Goal: Task Accomplishment & Management: Manage account settings

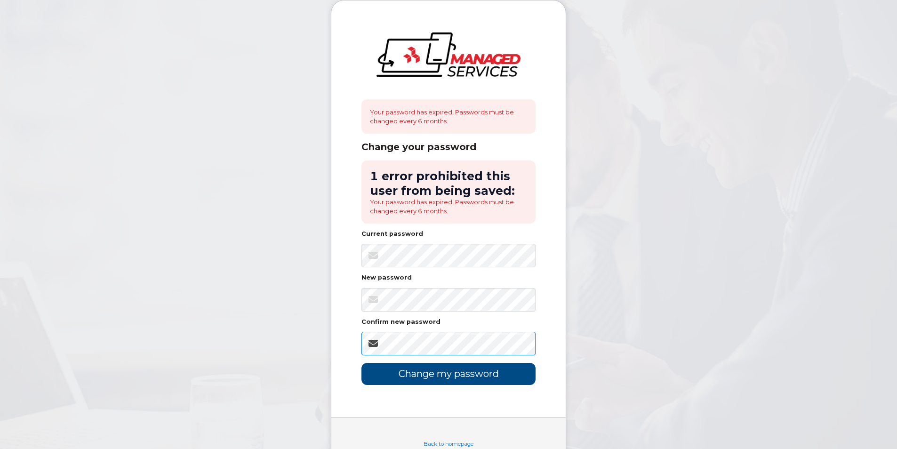
click at [342, 329] on div "Your password has expired. Passwords must be changed every 6 months. Change you…" at bounding box center [448, 208] width 234 height 416
click at [464, 375] on input "Change my password" at bounding box center [448, 374] width 174 height 22
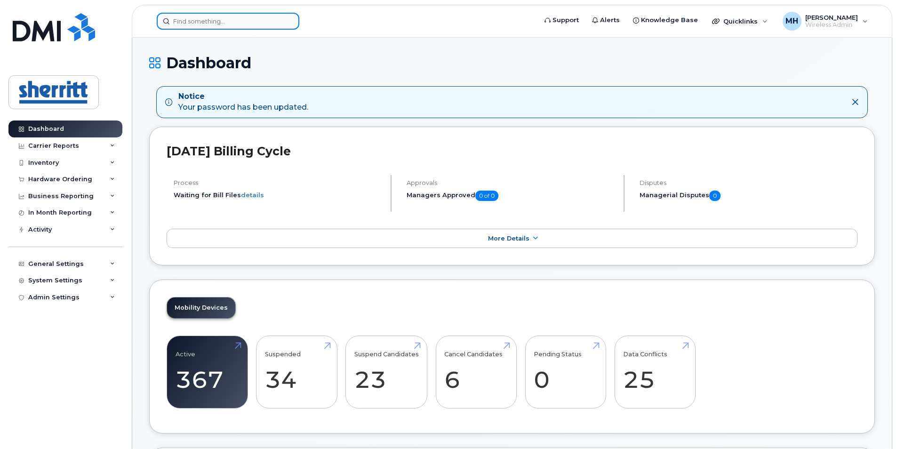
click at [219, 26] on input at bounding box center [228, 21] width 143 height 17
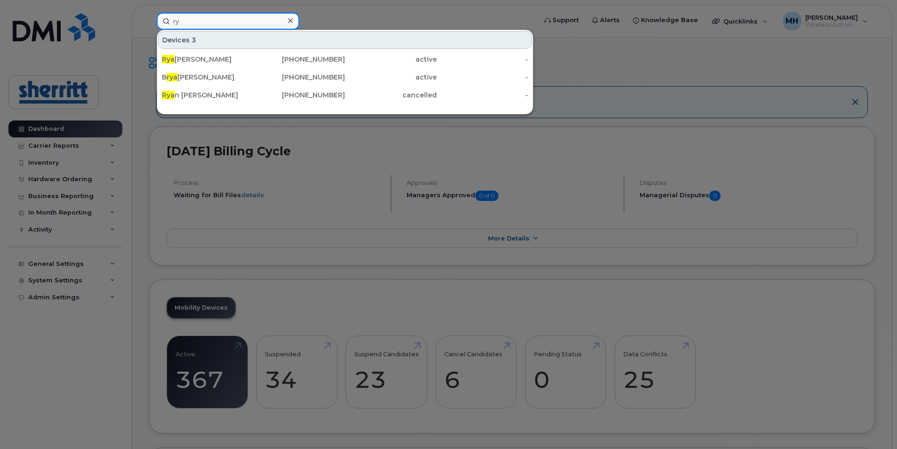
type input "r"
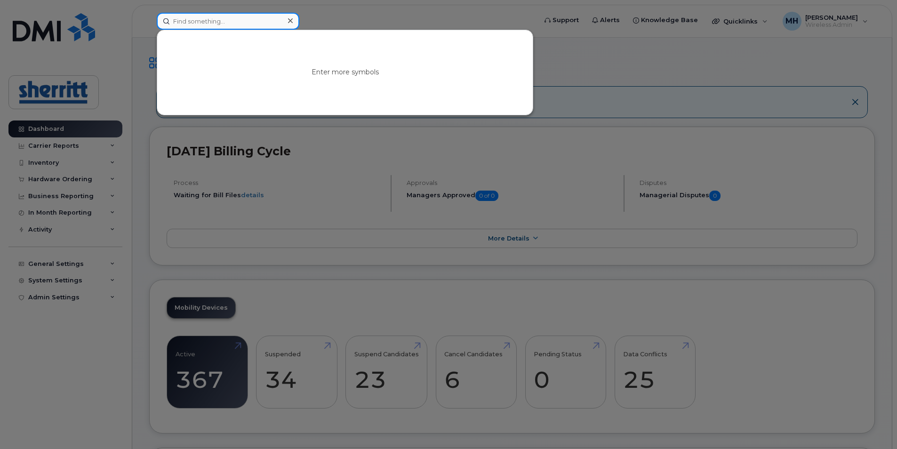
click at [258, 25] on input at bounding box center [228, 21] width 143 height 17
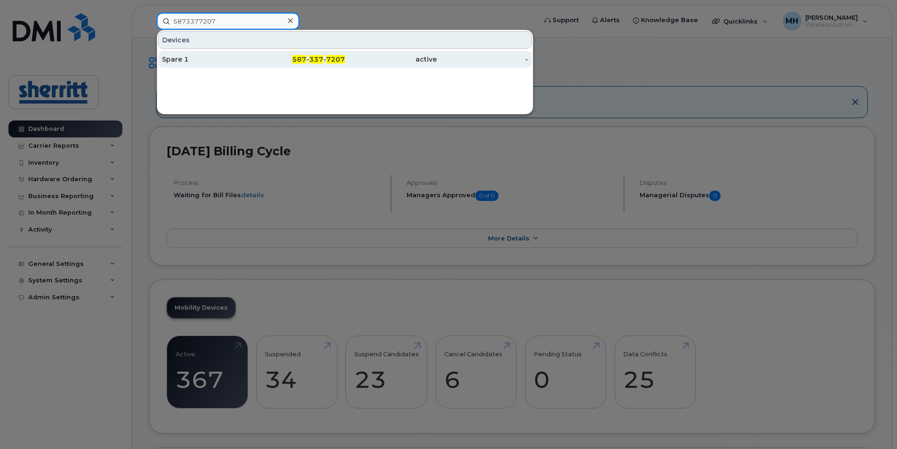
type input "5873377207"
click at [248, 59] on div "Spare 1" at bounding box center [208, 59] width 92 height 9
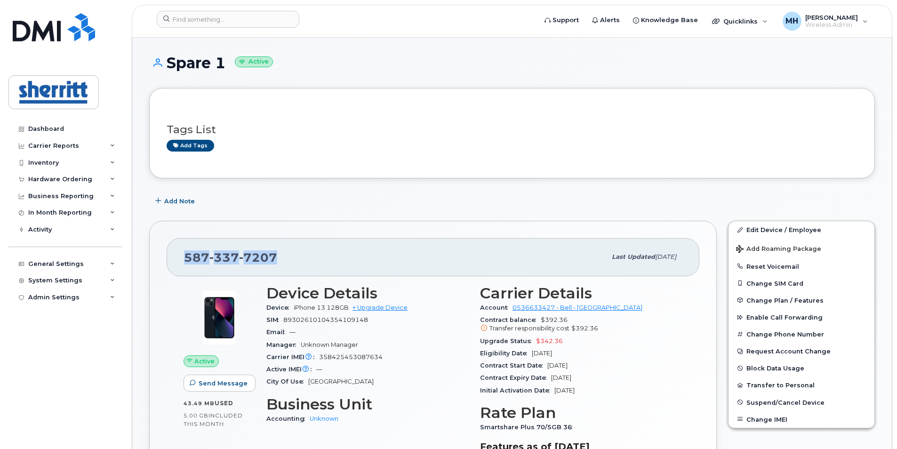
drag, startPoint x: 278, startPoint y: 259, endPoint x: 183, endPoint y: 257, distance: 96.0
click at [183, 257] on div "587 337 7207 Last updated Jul 29, 2025" at bounding box center [433, 257] width 533 height 38
copy span "587 337 7207"
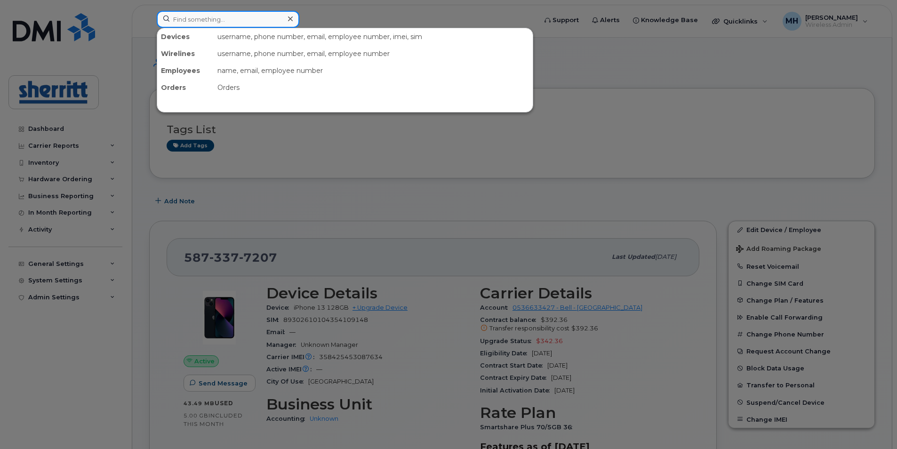
click at [229, 21] on input at bounding box center [228, 19] width 143 height 17
paste input "5873377207"
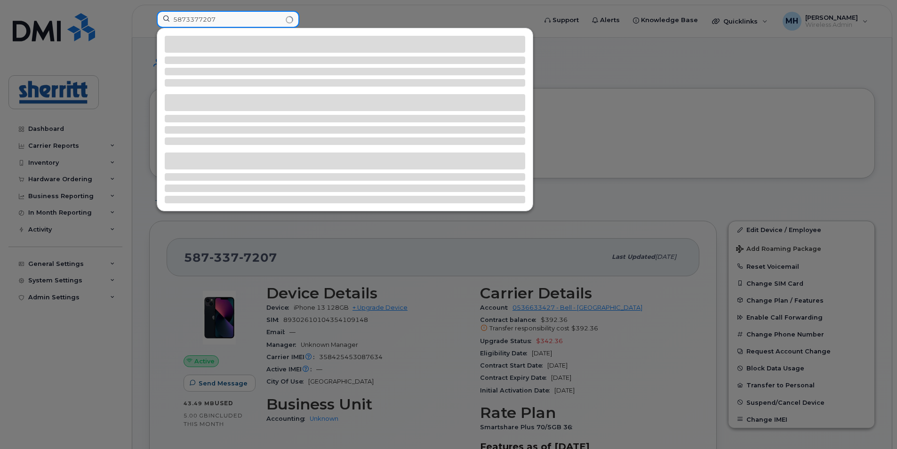
type input "5873377207"
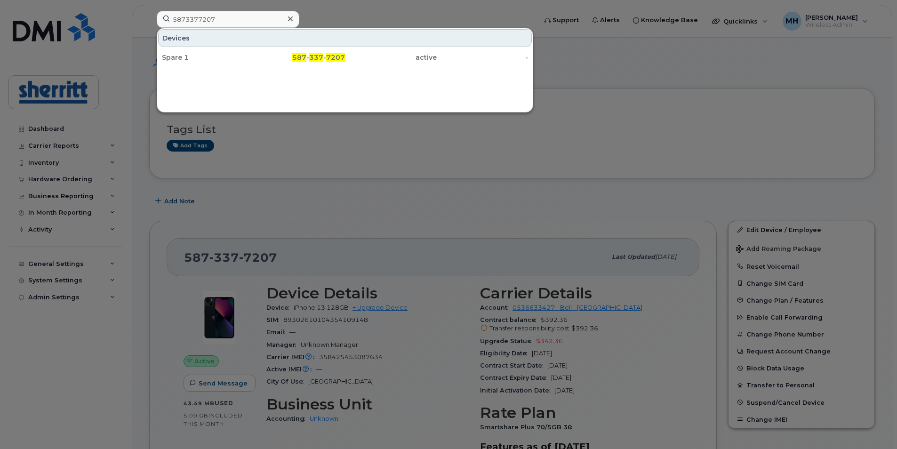
click at [279, 151] on div at bounding box center [448, 224] width 897 height 449
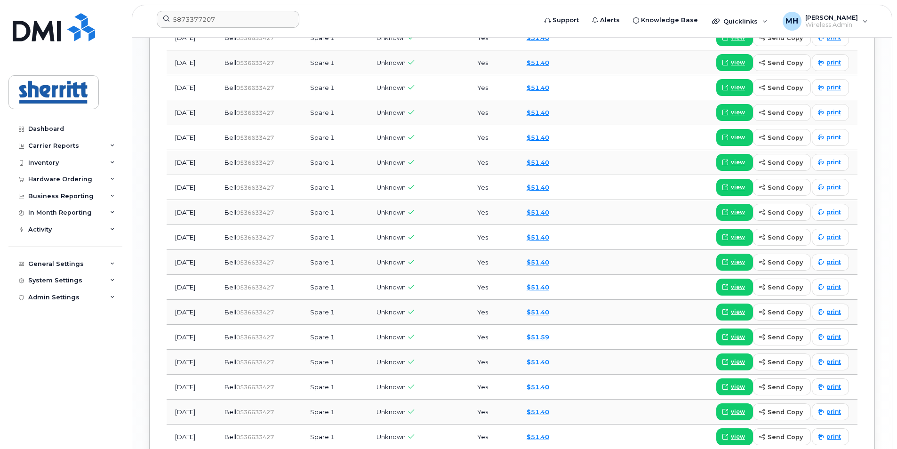
scroll to position [1027, 0]
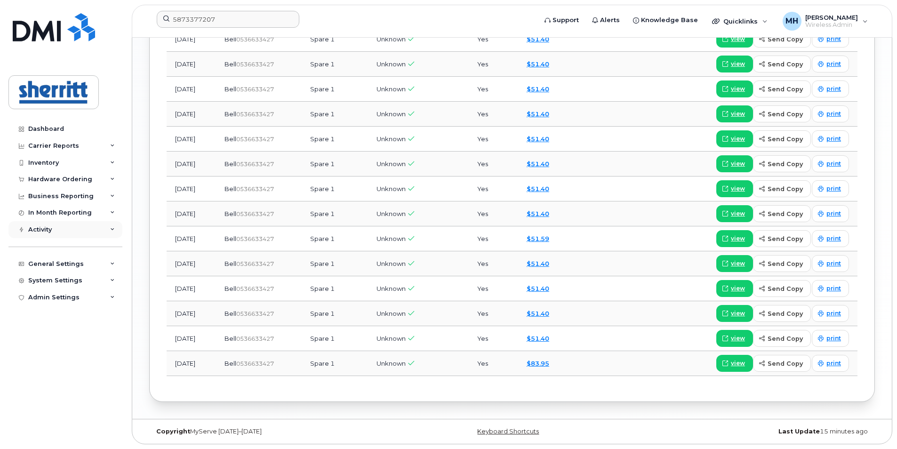
click at [50, 233] on div "Activity" at bounding box center [65, 229] width 114 height 17
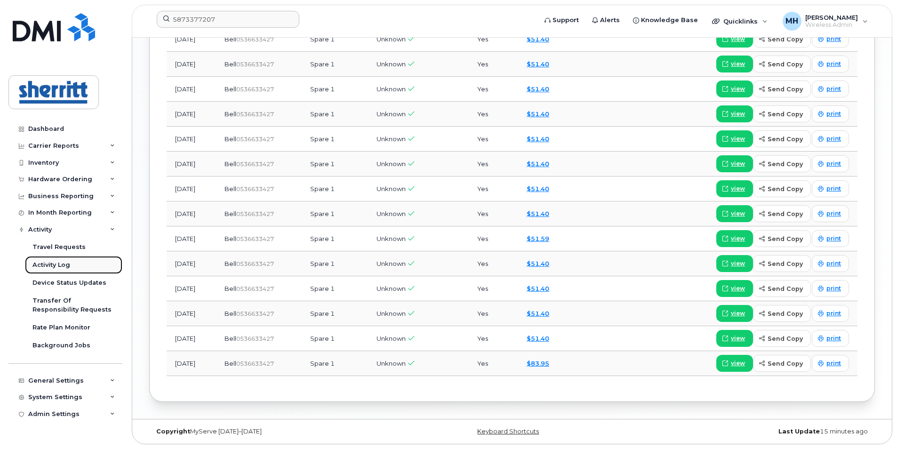
click at [61, 262] on div "Activity Log" at bounding box center [51, 265] width 38 height 8
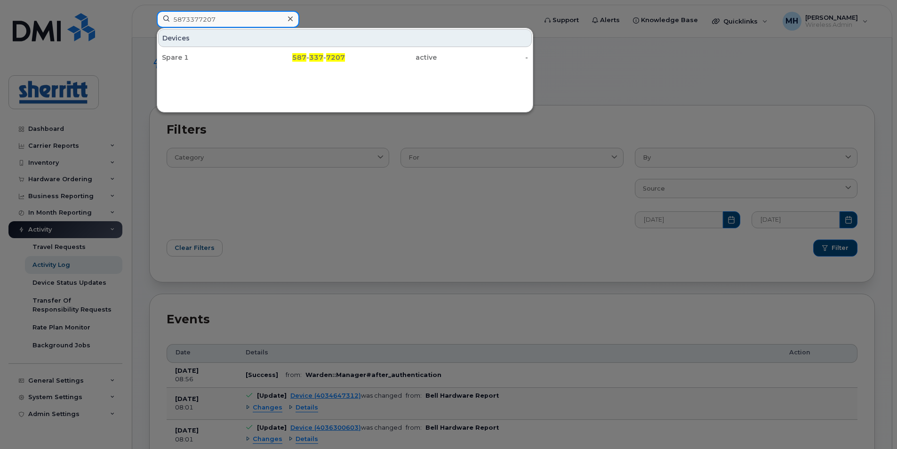
click at [238, 21] on input "5873377207" at bounding box center [228, 19] width 143 height 17
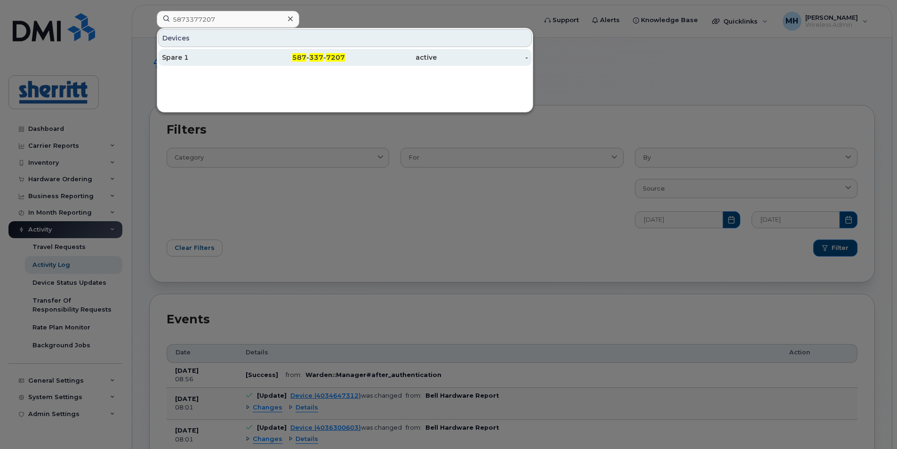
click at [280, 59] on div "587 - 337 - 7207" at bounding box center [300, 57] width 92 height 9
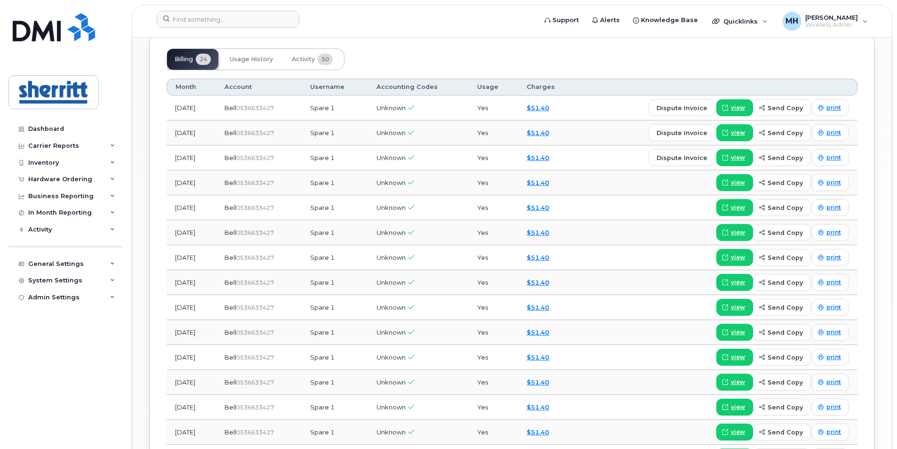
scroll to position [698, 0]
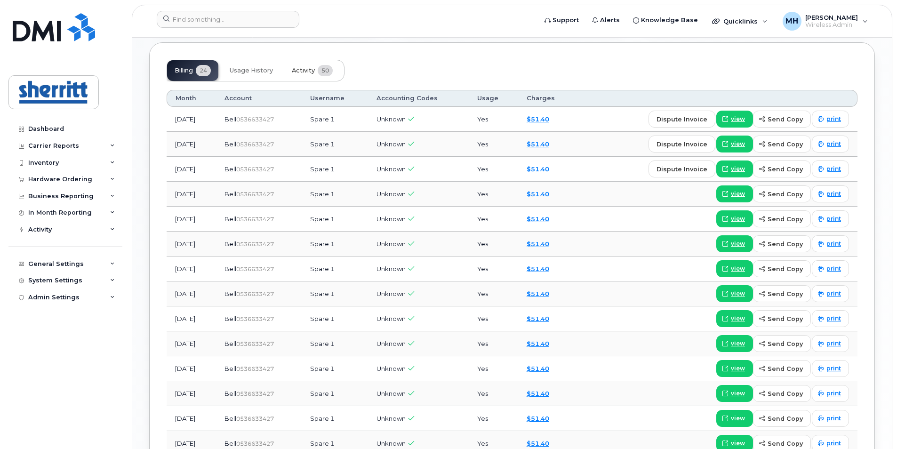
click at [304, 70] on span "Activity" at bounding box center [303, 71] width 23 height 8
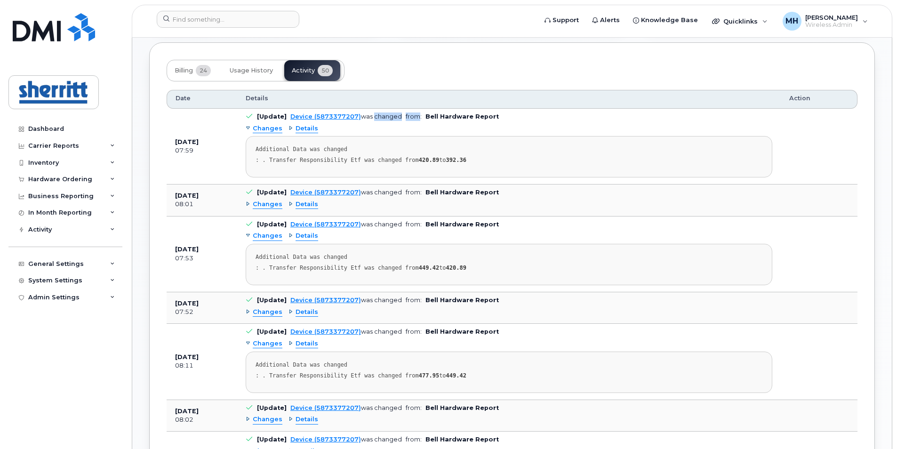
drag, startPoint x: 371, startPoint y: 119, endPoint x: 415, endPoint y: 118, distance: 44.7
click at [415, 118] on td "[Update] Device (5873377207) was changed from: Bell Hardware Report Changes Det…" at bounding box center [508, 147] width 543 height 76
drag, startPoint x: 415, startPoint y: 118, endPoint x: 488, endPoint y: 118, distance: 72.4
click at [488, 118] on b "Bell Hardware Report" at bounding box center [461, 116] width 73 height 7
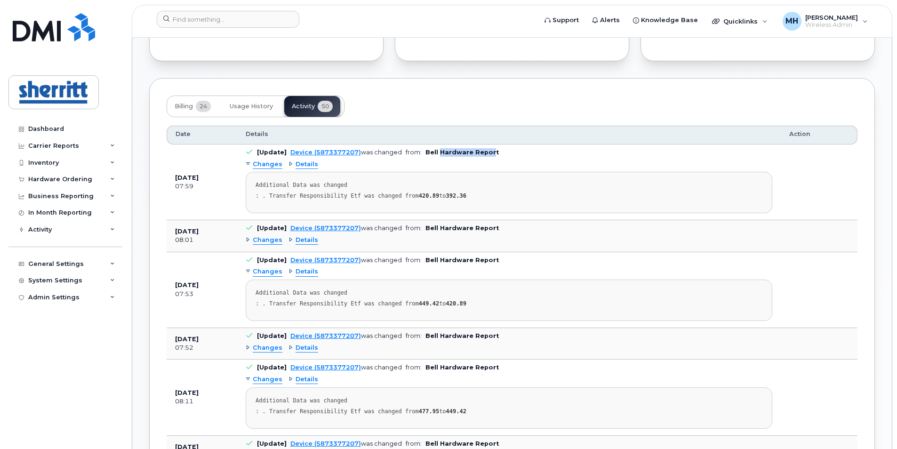
scroll to position [651, 0]
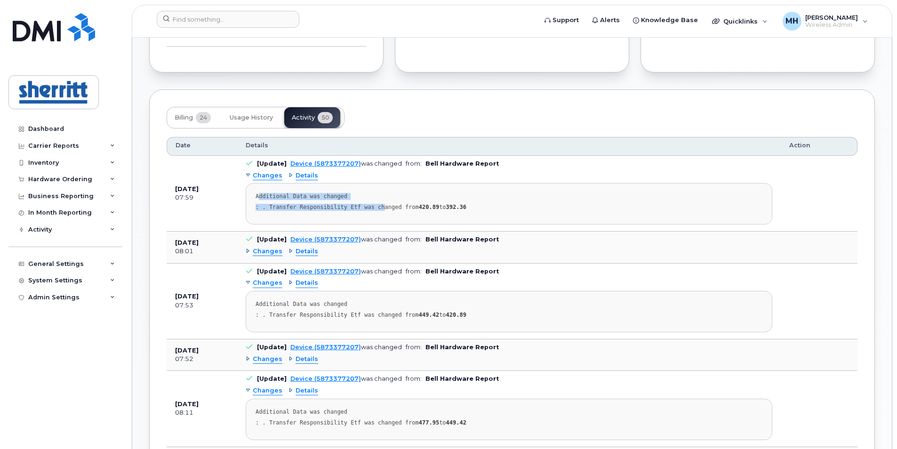
drag, startPoint x: 260, startPoint y: 199, endPoint x: 373, endPoint y: 209, distance: 113.4
click at [373, 209] on pre "Additional Data was changed : . Transfer Responsibility Etf was changed from 42…" at bounding box center [509, 203] width 526 height 41
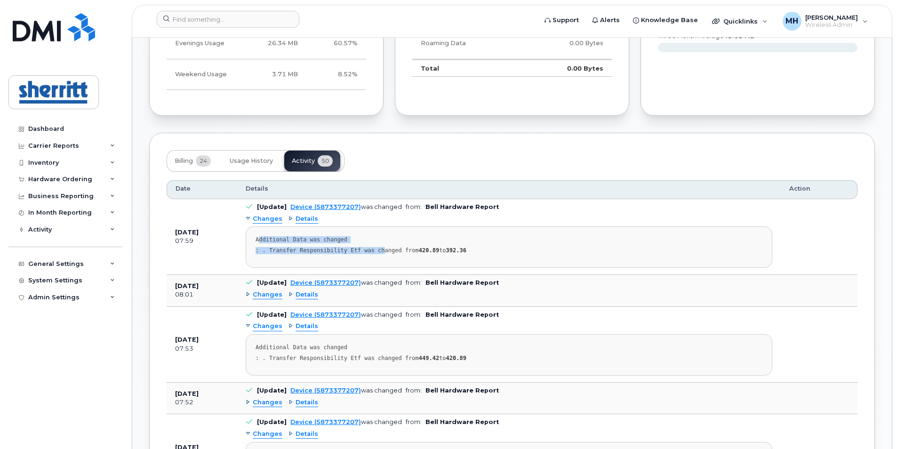
scroll to position [552, 0]
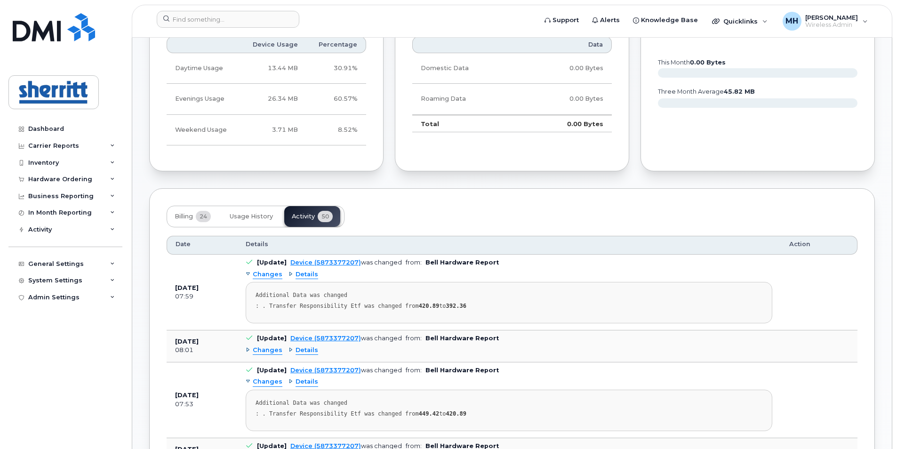
click at [303, 350] on span "Details" at bounding box center [306, 350] width 23 height 9
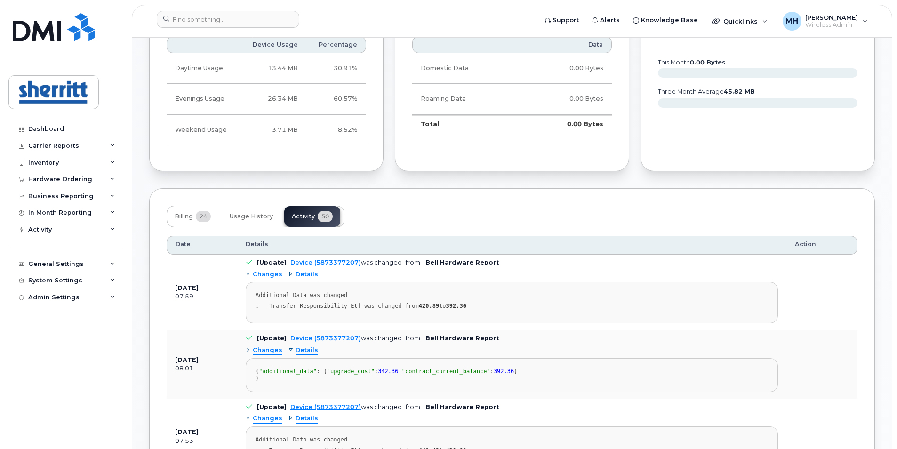
click at [275, 351] on span "Changes" at bounding box center [268, 350] width 30 height 9
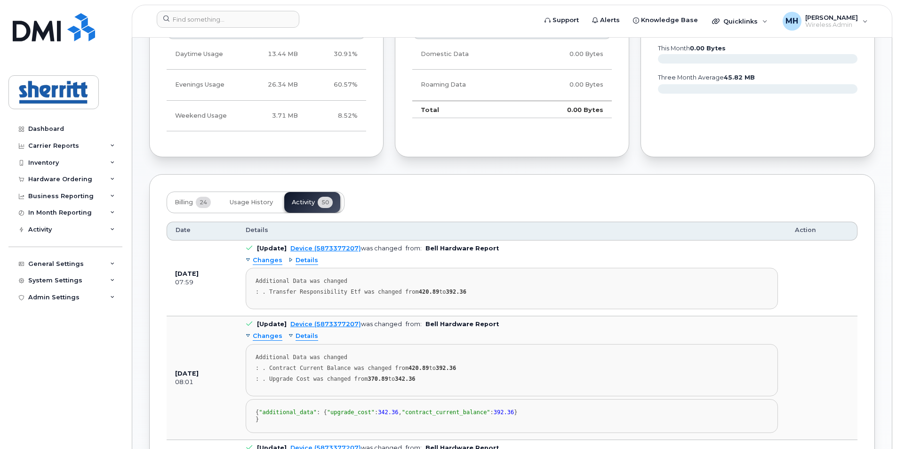
scroll to position [646, 0]
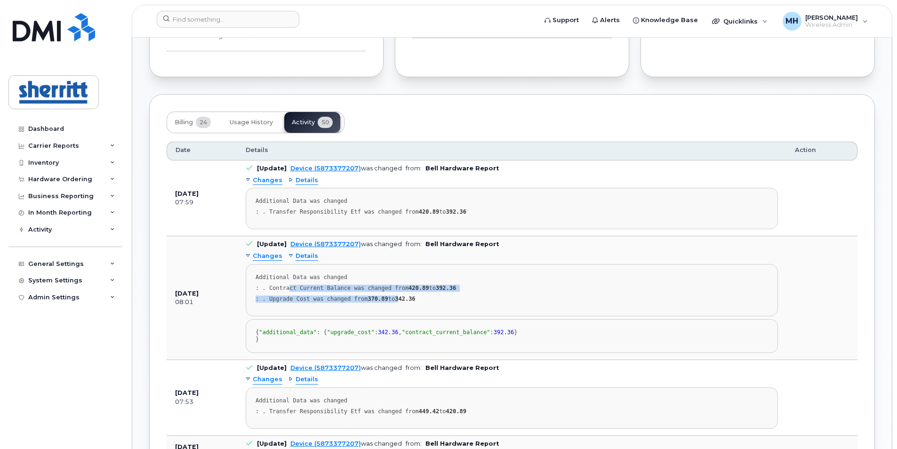
drag, startPoint x: 285, startPoint y: 289, endPoint x: 396, endPoint y: 293, distance: 110.6
click at [396, 293] on pre "Additional Data was changed : . Contract Current Balance was changed from 420.8…" at bounding box center [512, 290] width 532 height 52
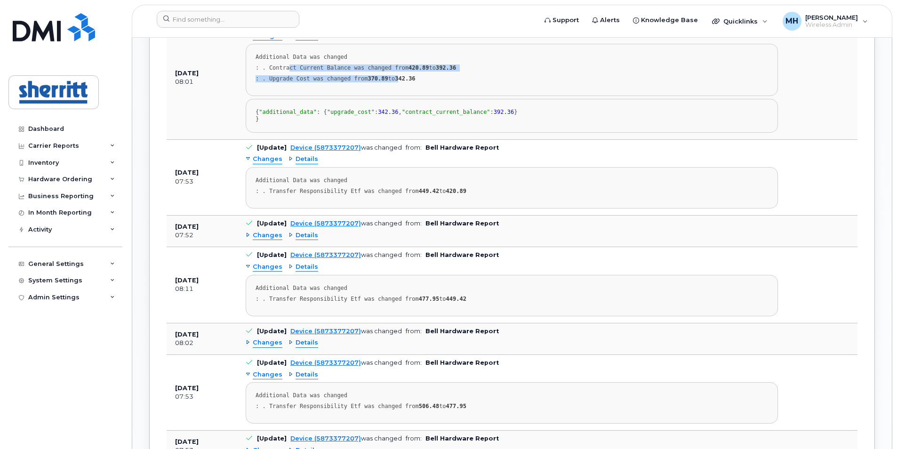
scroll to position [787, 0]
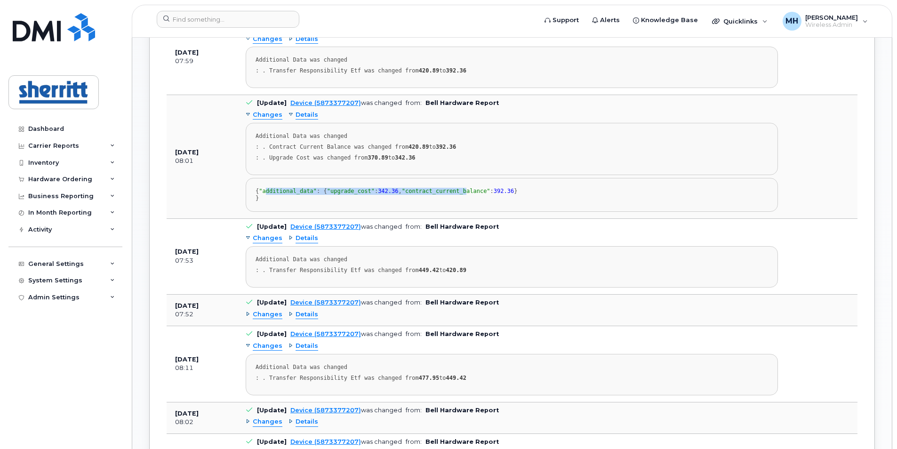
drag, startPoint x: 268, startPoint y: 195, endPoint x: 328, endPoint y: 215, distance: 62.8
click at [328, 202] on div "{ "additional_data" : { "upgrade_cost" : 342.36 , "contract_current_balance" : …" at bounding box center [511, 195] width 512 height 14
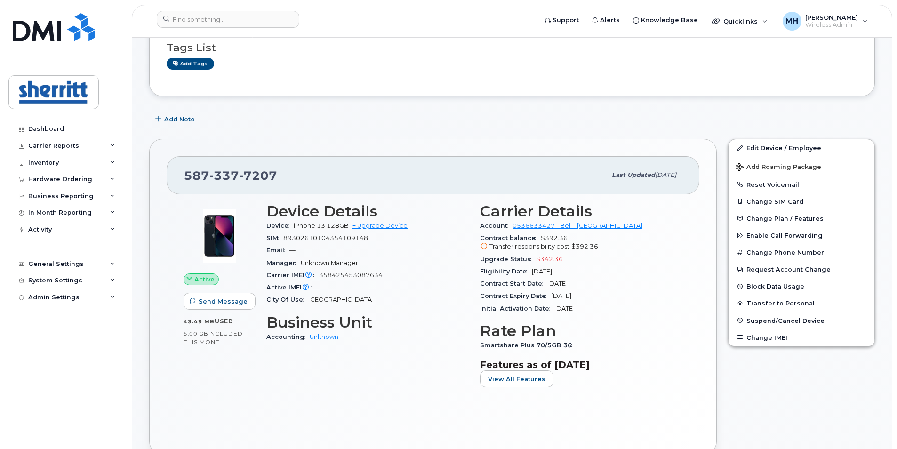
scroll to position [0, 0]
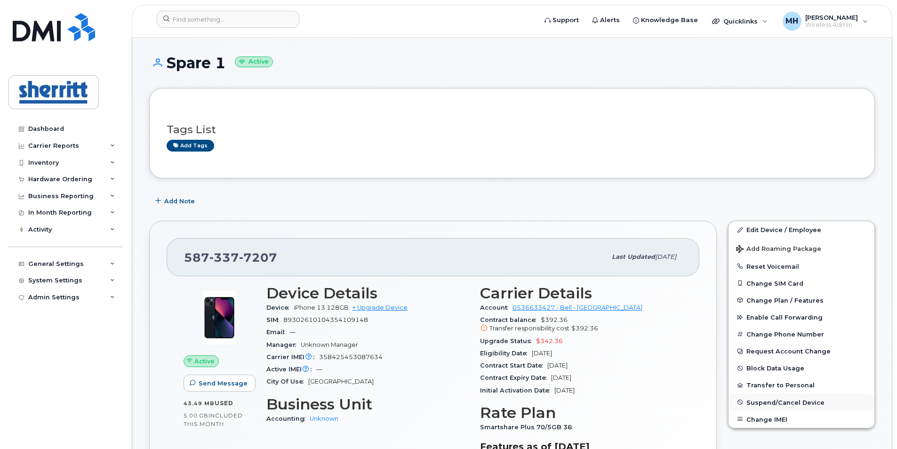
click at [786, 401] on span "Suspend/Cancel Device" at bounding box center [785, 401] width 78 height 7
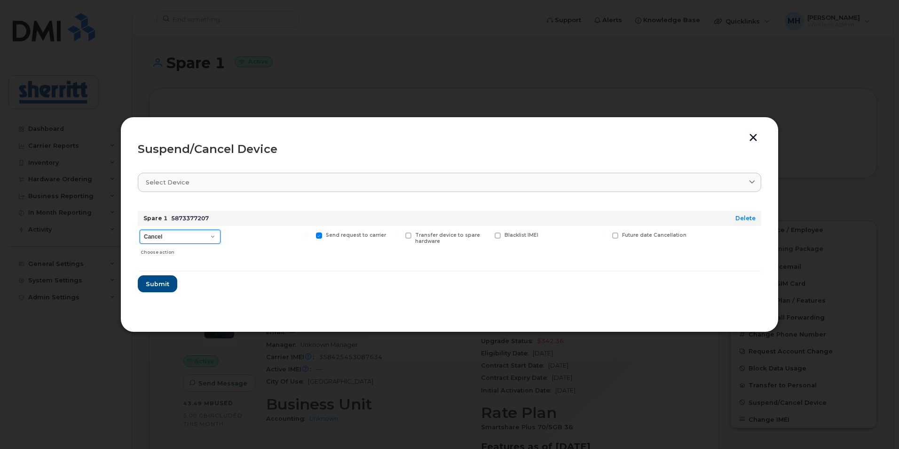
click at [209, 239] on select "Cancel Suspend - Extend Suspension Suspend - Reduced Rate Suspend - Full Rate S…" at bounding box center [180, 237] width 81 height 14
click at [753, 140] on button "button" at bounding box center [754, 139] width 14 height 10
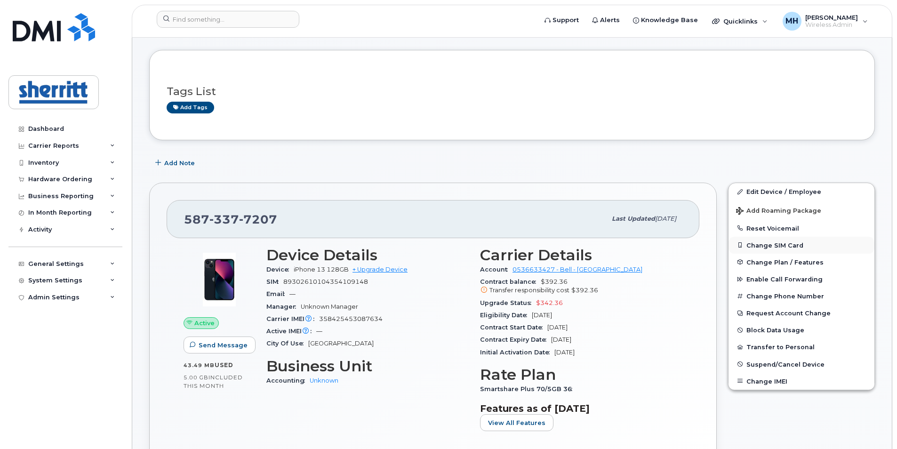
scroll to position [47, 0]
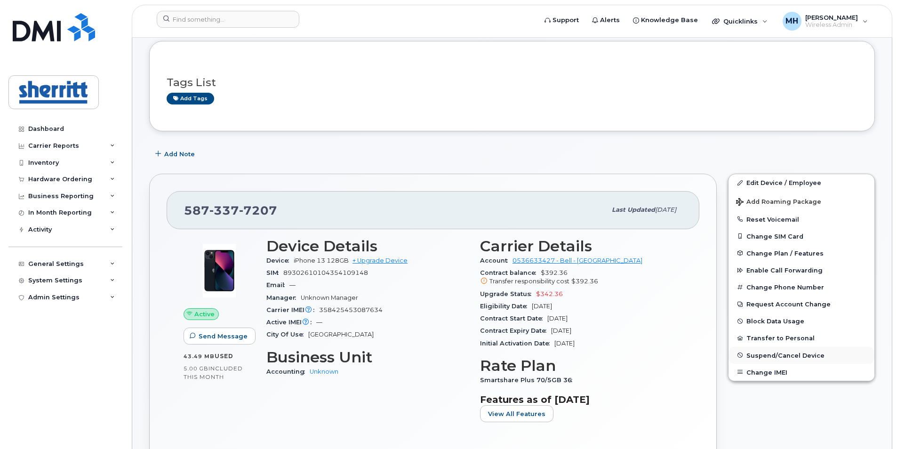
click at [789, 356] on span "Suspend/Cancel Device" at bounding box center [785, 354] width 78 height 7
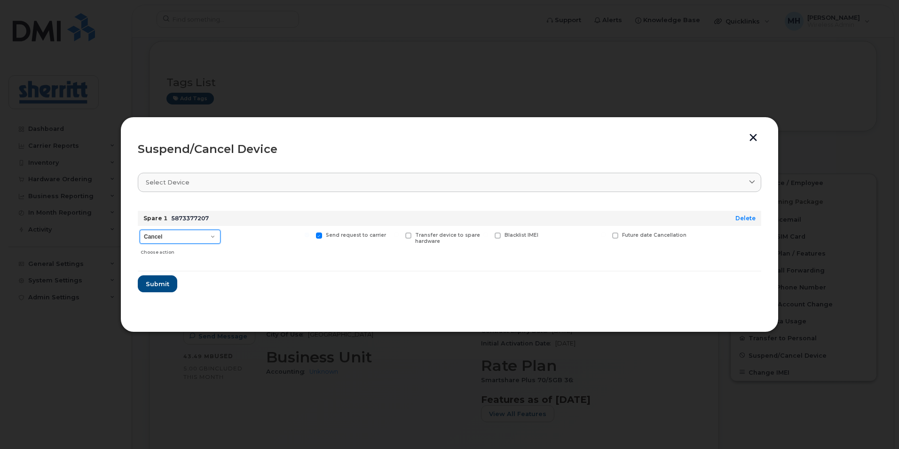
click at [206, 234] on select "Cancel Suspend - Extend Suspension Suspend - Reduced Rate Suspend - Full Rate S…" at bounding box center [180, 237] width 81 height 14
click at [754, 141] on button "button" at bounding box center [754, 139] width 14 height 10
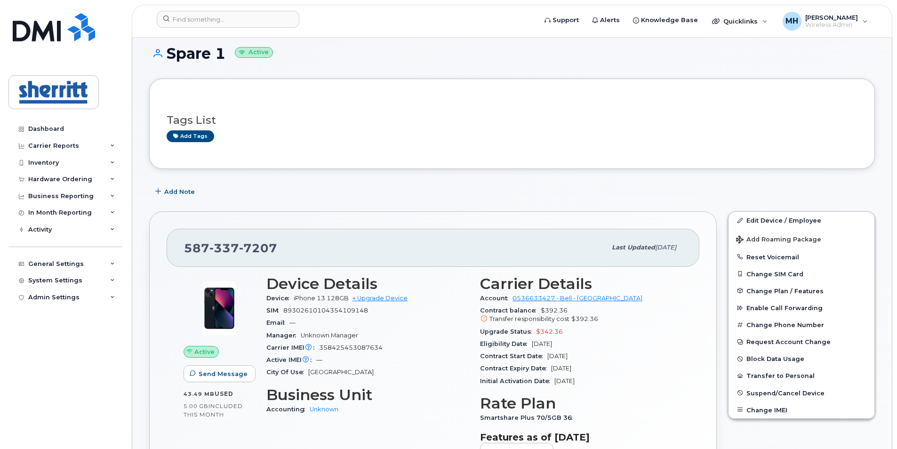
scroll to position [0, 0]
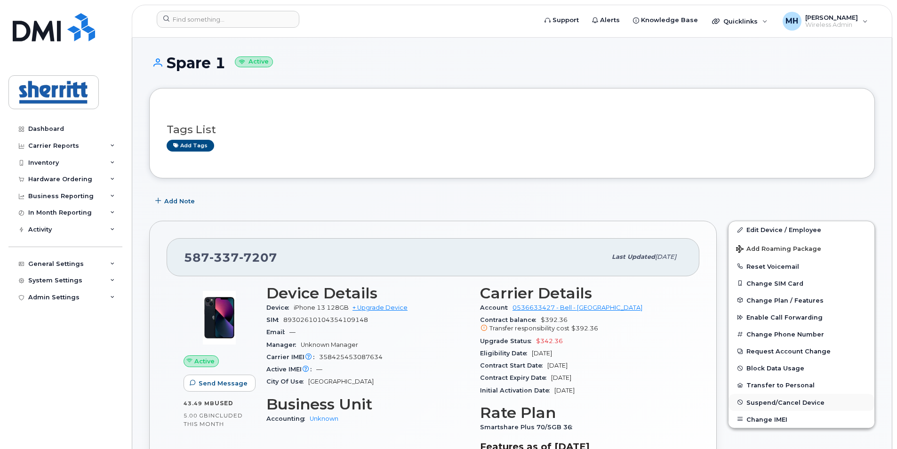
click at [787, 403] on span "Suspend/Cancel Device" at bounding box center [785, 401] width 78 height 7
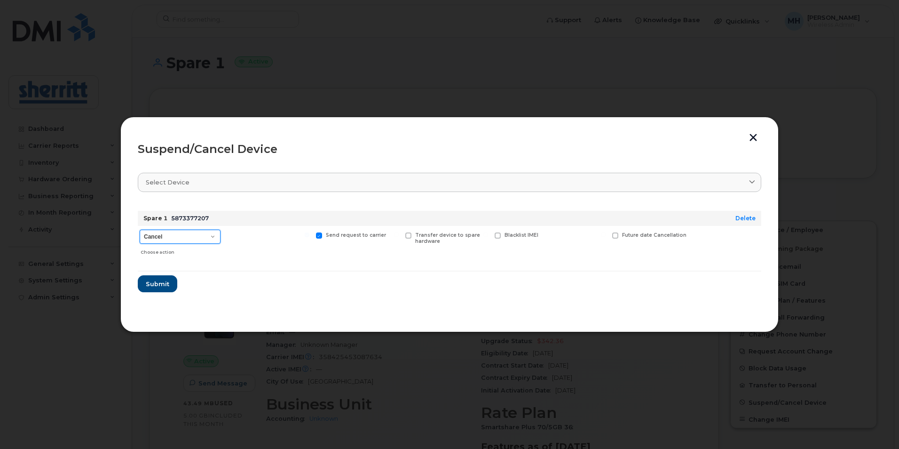
click at [212, 238] on select "Cancel Suspend - Extend Suspension Suspend - Reduced Rate Suspend - Full Rate S…" at bounding box center [180, 237] width 81 height 14
select select "[object Object]"
click at [140, 230] on select "Cancel Suspend - Extend Suspension Suspend - Reduced Rate Suspend - Full Rate S…" at bounding box center [180, 237] width 81 height 14
click at [165, 283] on span "Submit" at bounding box center [157, 283] width 24 height 9
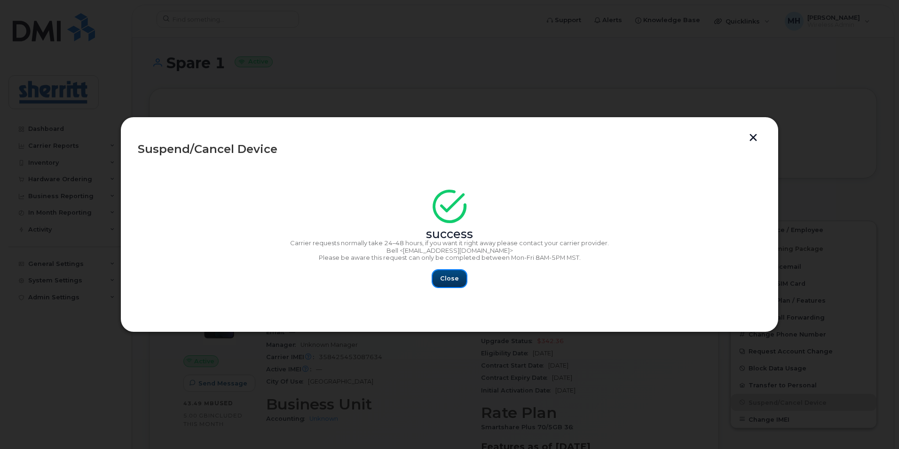
click at [448, 283] on span "Close" at bounding box center [449, 278] width 19 height 9
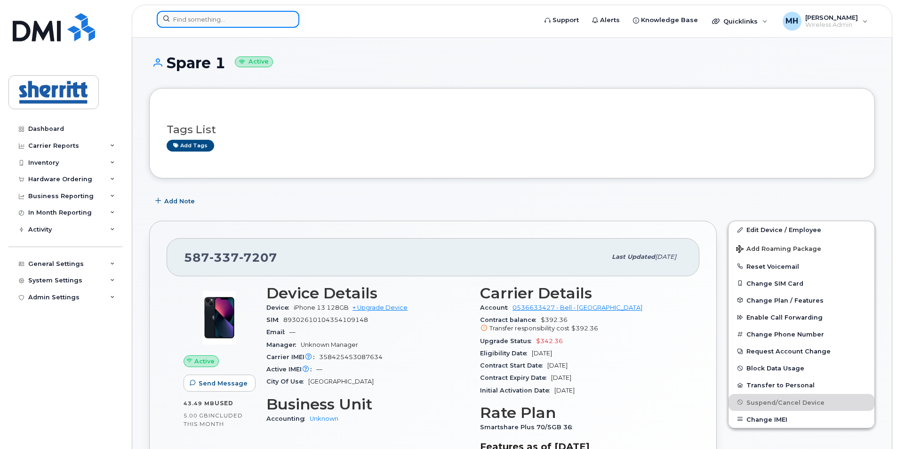
click at [240, 23] on input at bounding box center [228, 19] width 143 height 17
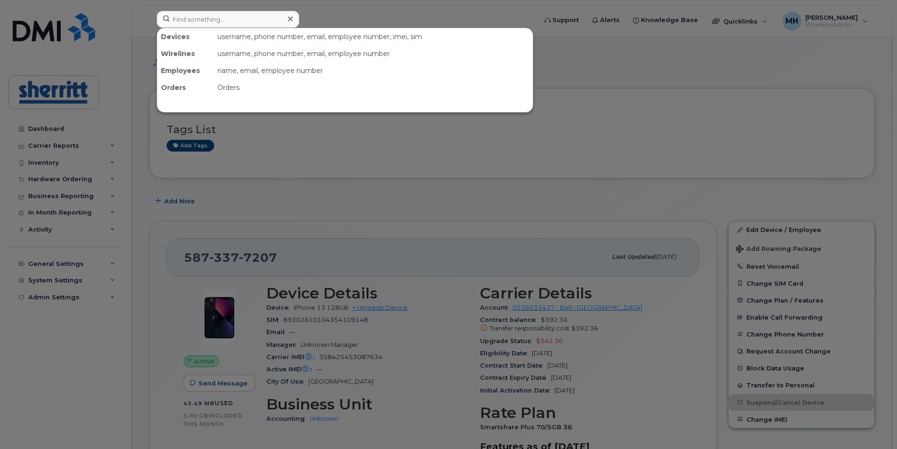
click at [367, 166] on div at bounding box center [448, 224] width 897 height 449
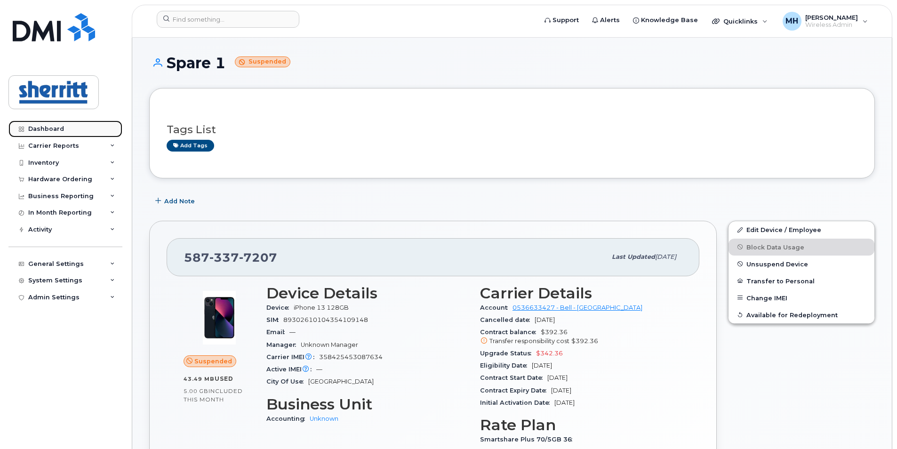
click at [48, 128] on div "Dashboard" at bounding box center [46, 129] width 36 height 8
